Goal: Information Seeking & Learning: Learn about a topic

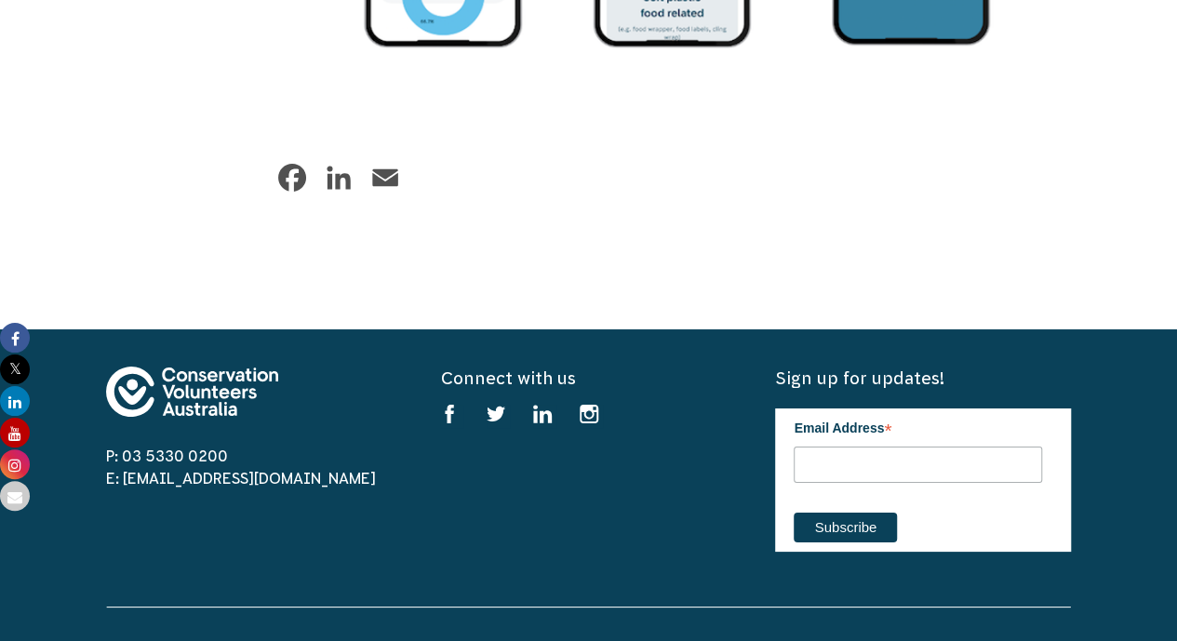
scroll to position [3351, 0]
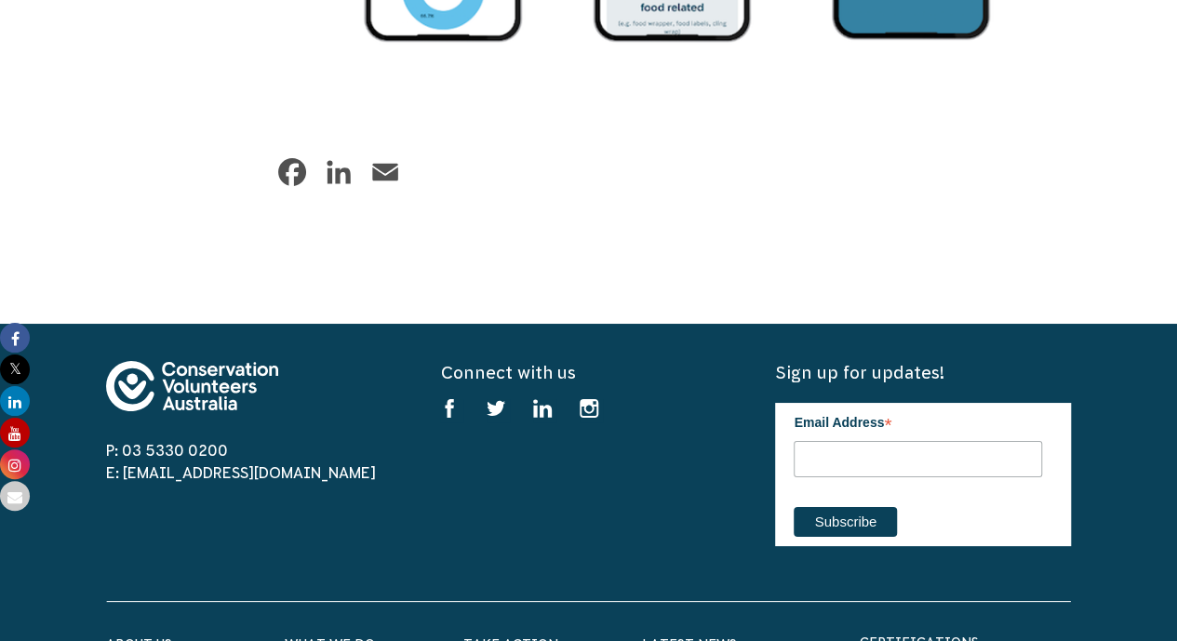
click at [213, 385] on img at bounding box center [192, 386] width 172 height 50
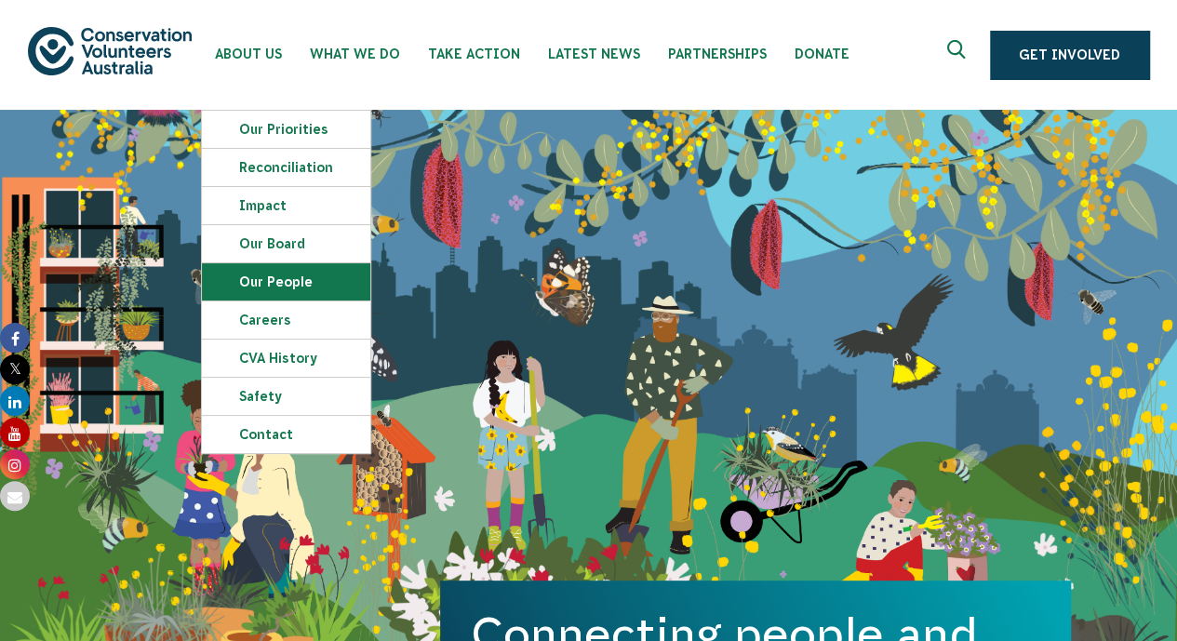
click at [279, 274] on link "Our People" at bounding box center [286, 281] width 168 height 37
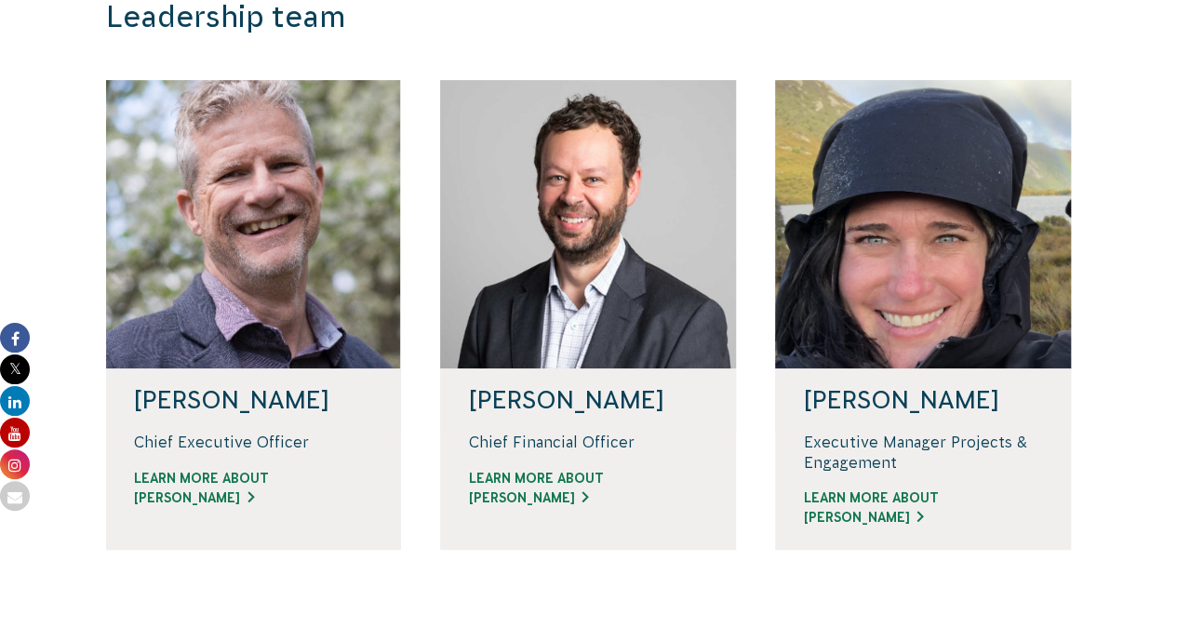
scroll to position [447, 0]
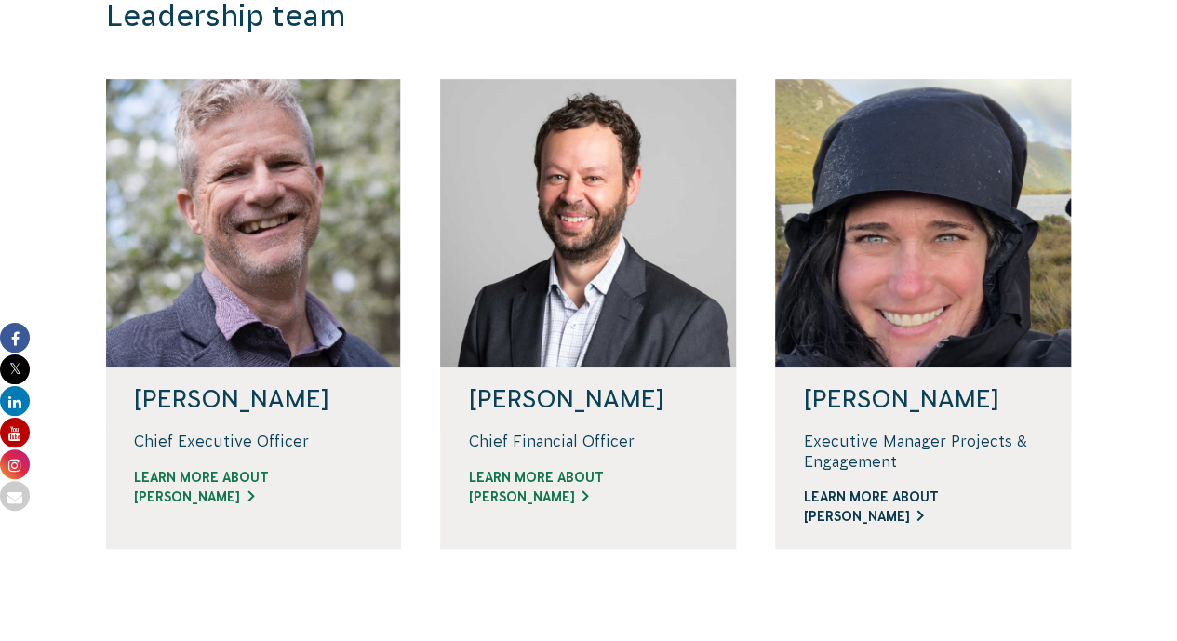
click at [864, 500] on link "Learn more about [PERSON_NAME]" at bounding box center [923, 506] width 240 height 39
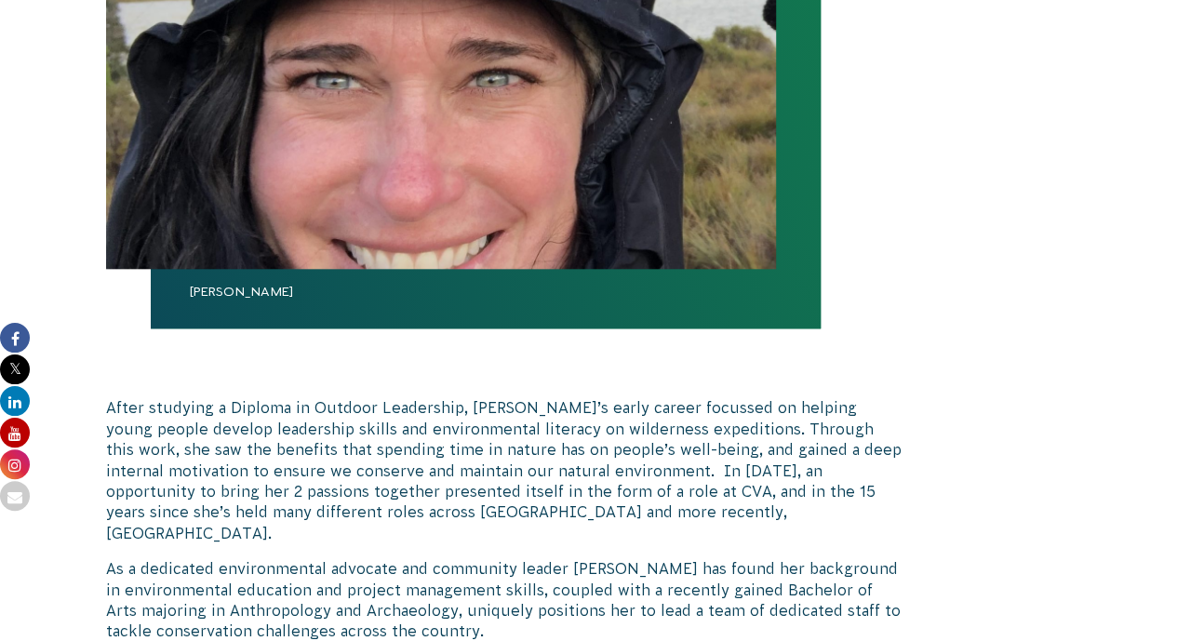
scroll to position [862, 0]
